Goal: Book appointment/travel/reservation

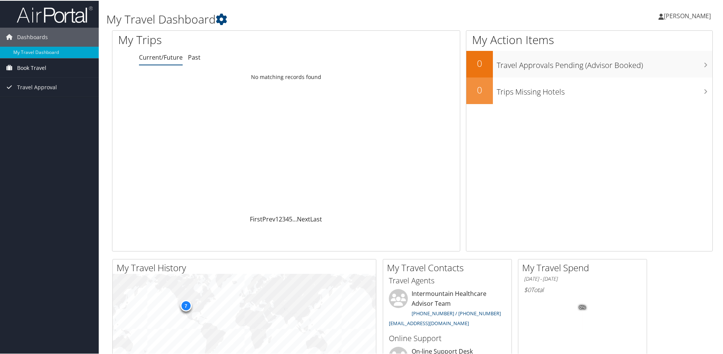
click at [36, 63] on span "Book Travel" at bounding box center [31, 67] width 29 height 19
click at [39, 90] on link "Book/Manage Online Trips" at bounding box center [49, 93] width 99 height 11
click at [57, 91] on link "Book/Manage Online Trips" at bounding box center [49, 93] width 99 height 11
